Goal: Find specific page/section: Find specific page/section

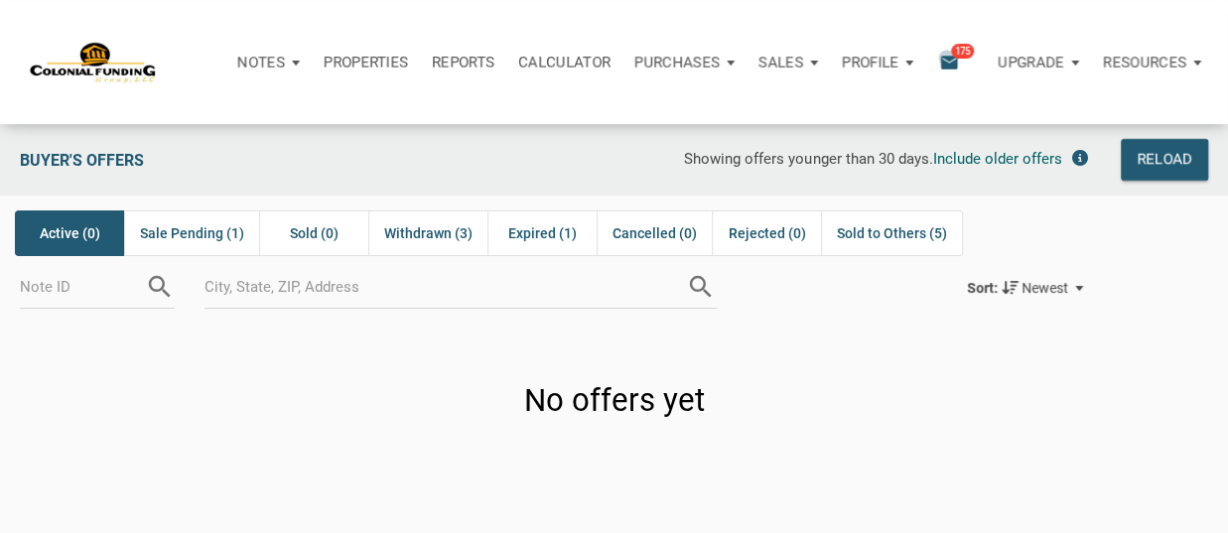
click at [946, 58] on icon "email" at bounding box center [949, 62] width 24 height 23
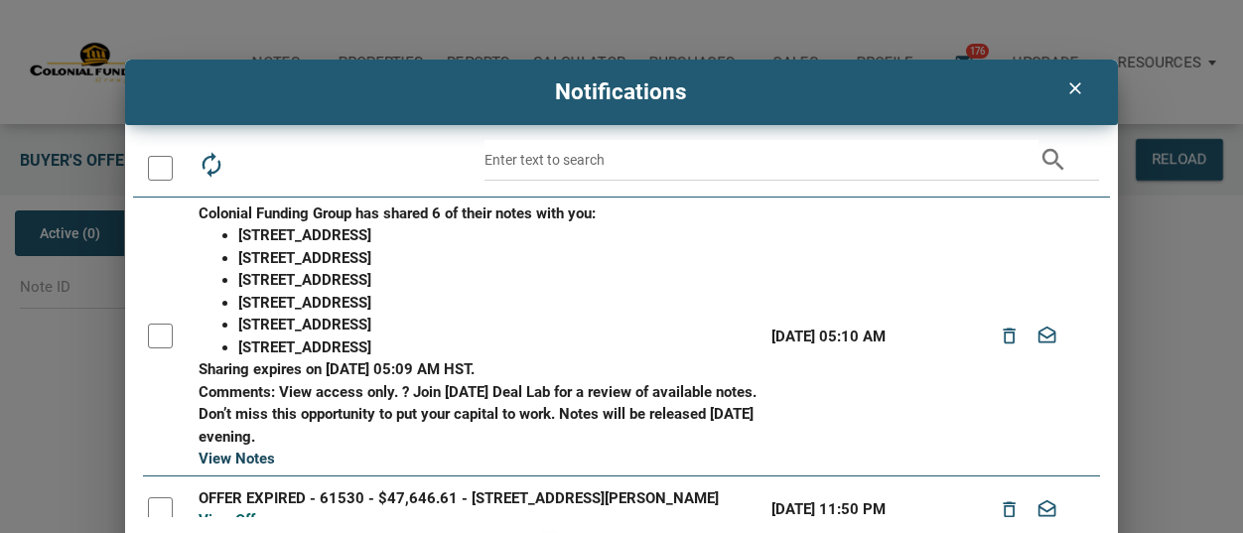
click at [251, 456] on link "View Notes" at bounding box center [237, 459] width 76 height 18
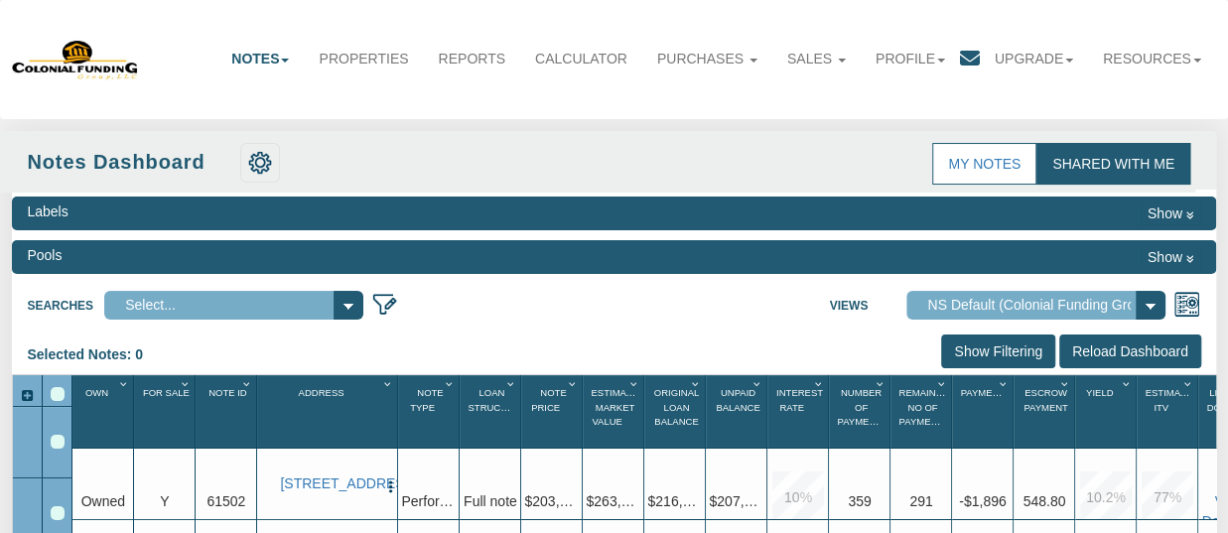
select select "316"
